Goal: Transaction & Acquisition: Purchase product/service

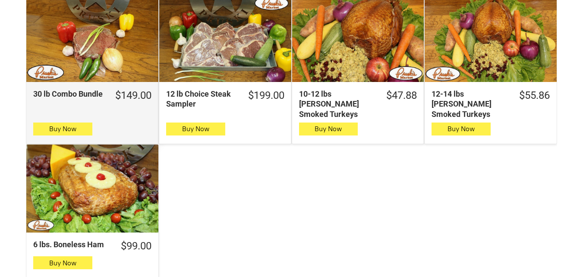
scroll to position [820, 0]
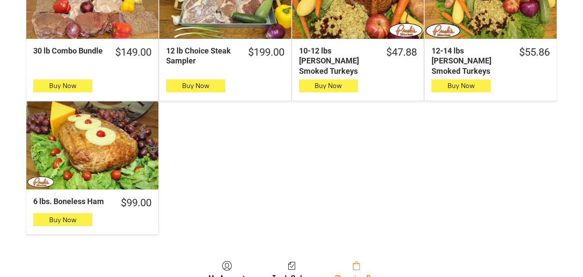
click at [371, 266] on link "Shopping Bag" at bounding box center [357, 272] width 52 height 23
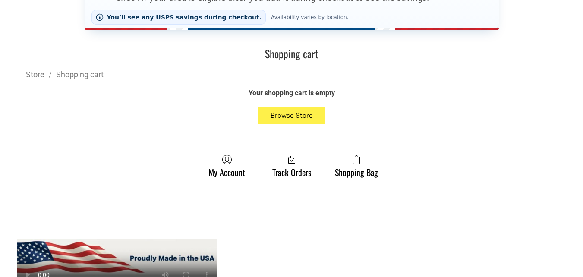
scroll to position [345, 0]
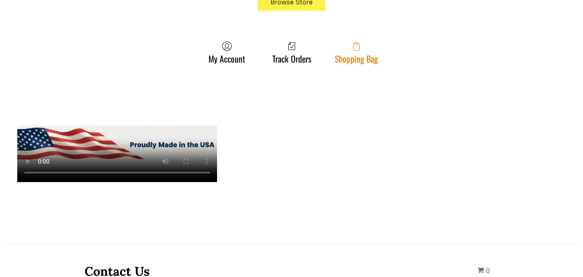
click at [375, 46] on span at bounding box center [356, 46] width 43 height 10
click at [377, 61] on link "Shopping Bag" at bounding box center [357, 52] width 52 height 23
click at [343, 58] on link "Shopping Bag" at bounding box center [357, 52] width 52 height 23
